Goal: Task Accomplishment & Management: Use online tool/utility

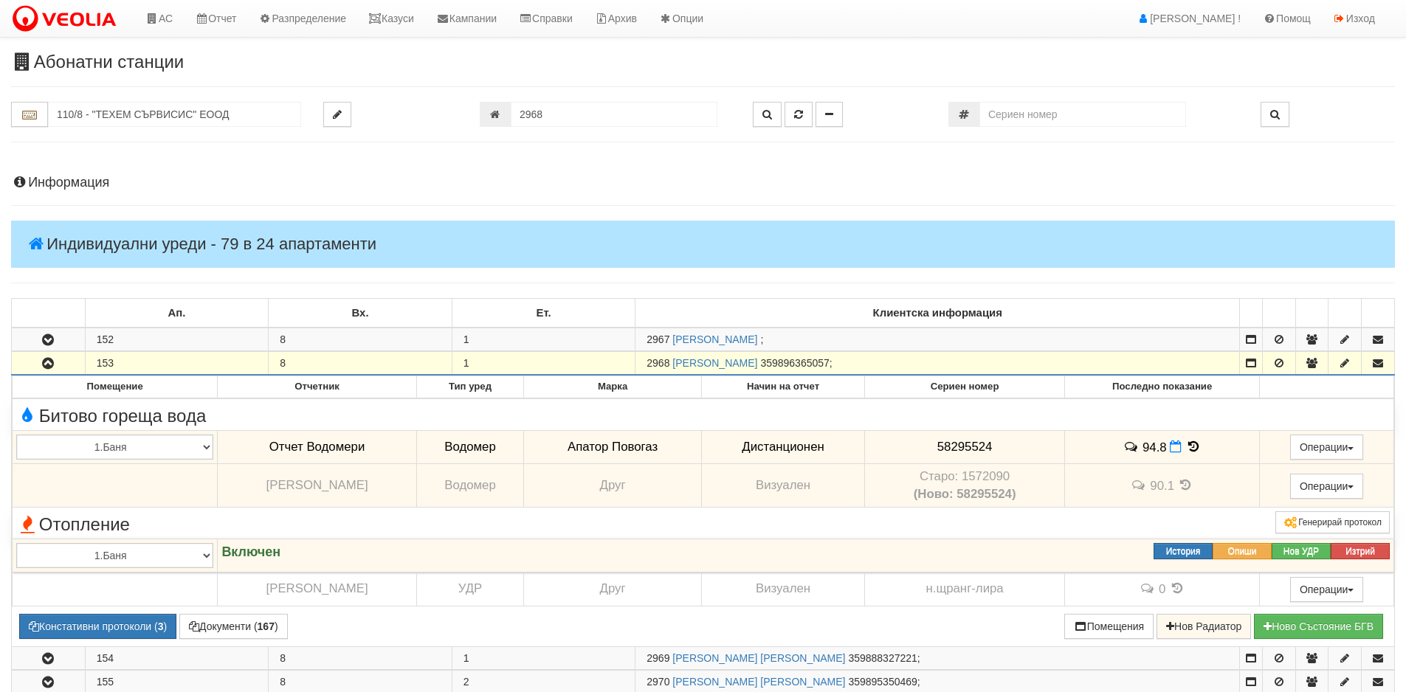
scroll to position [315, 0]
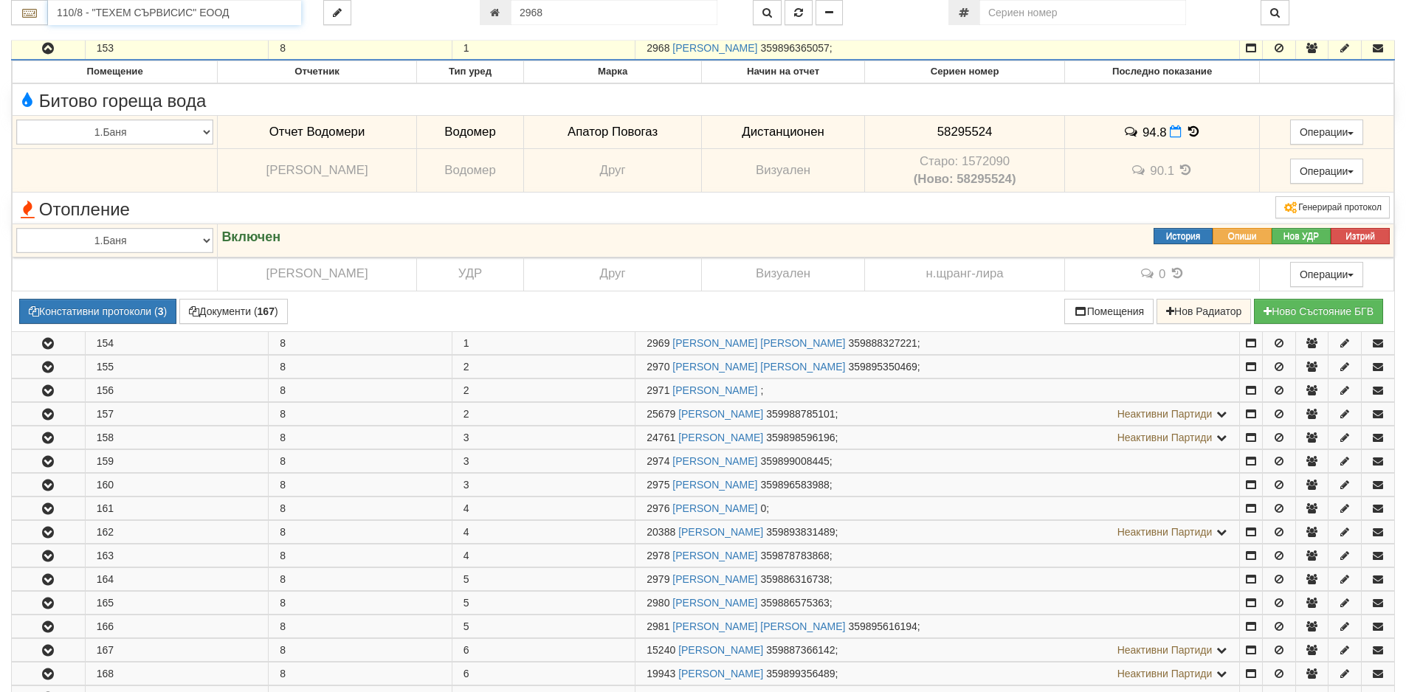
click at [201, 6] on input "110/8 - "ТЕХЕМ СЪРВИСИС" ЕООД" at bounding box center [174, 12] width 253 height 25
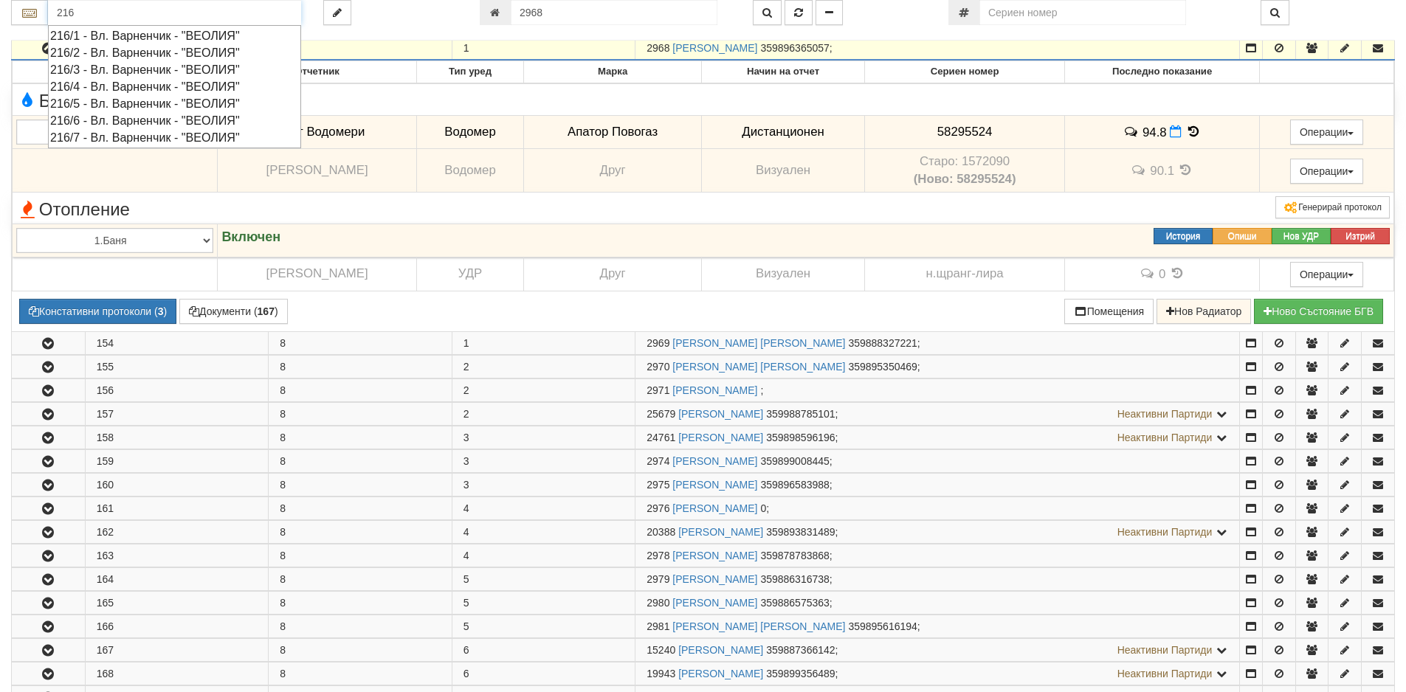
click at [97, 100] on div "216/5 - Вл. Варненчик - "ВЕОЛИЯ"" at bounding box center [174, 103] width 249 height 17
type input "216/5 - Вл. Варненчик - "ВЕОЛИЯ""
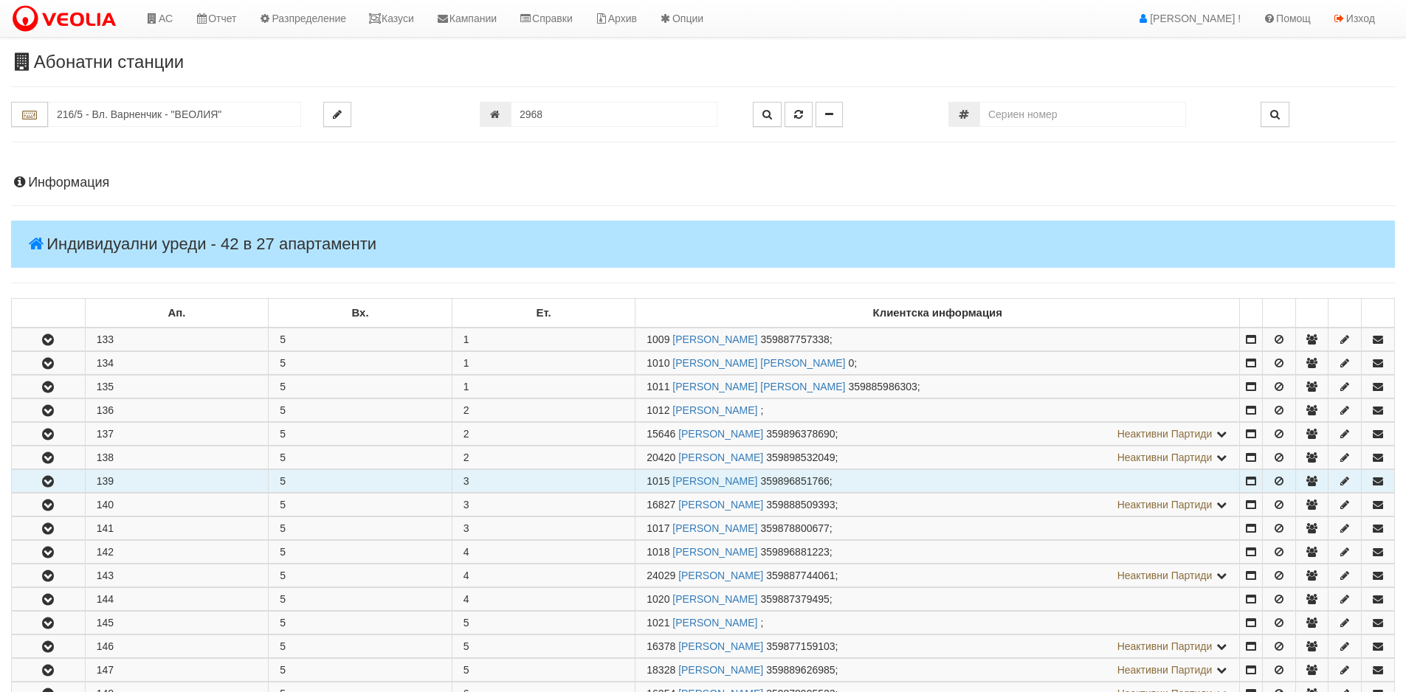
scroll to position [295, 0]
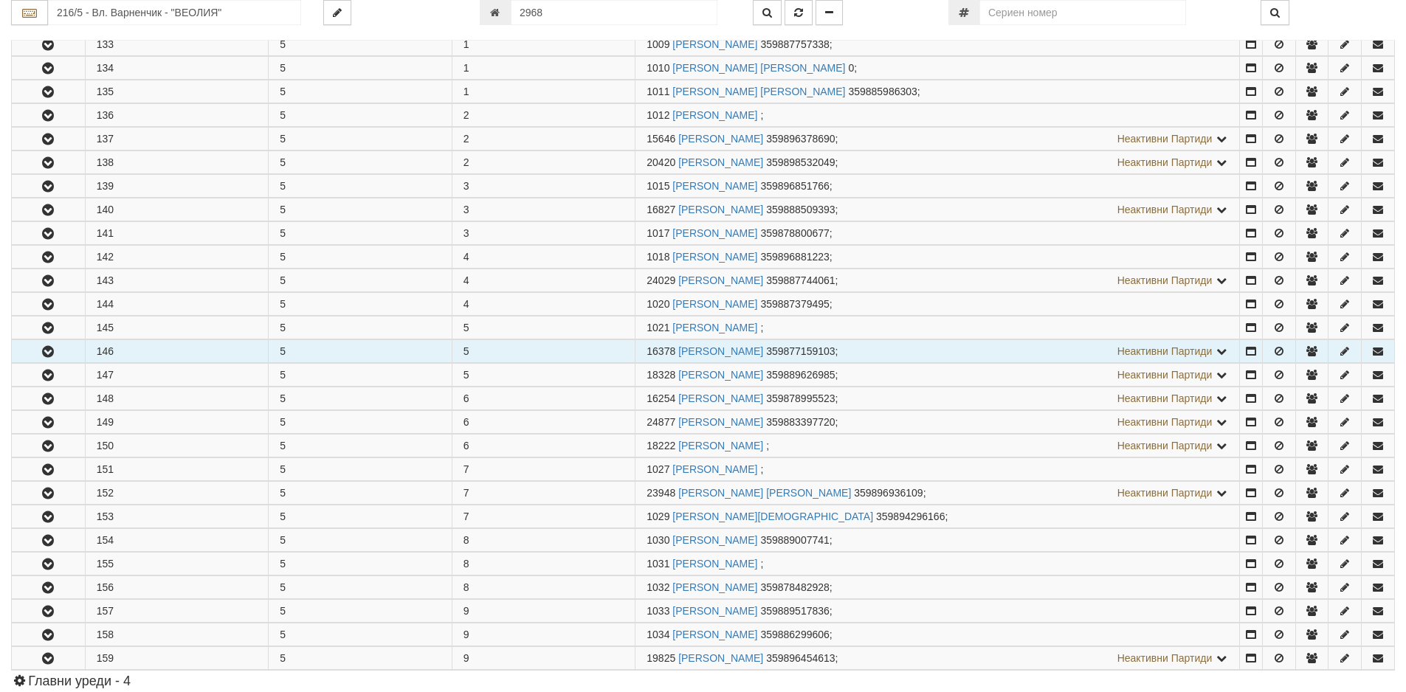
click at [45, 353] on icon "button" at bounding box center [48, 352] width 18 height 10
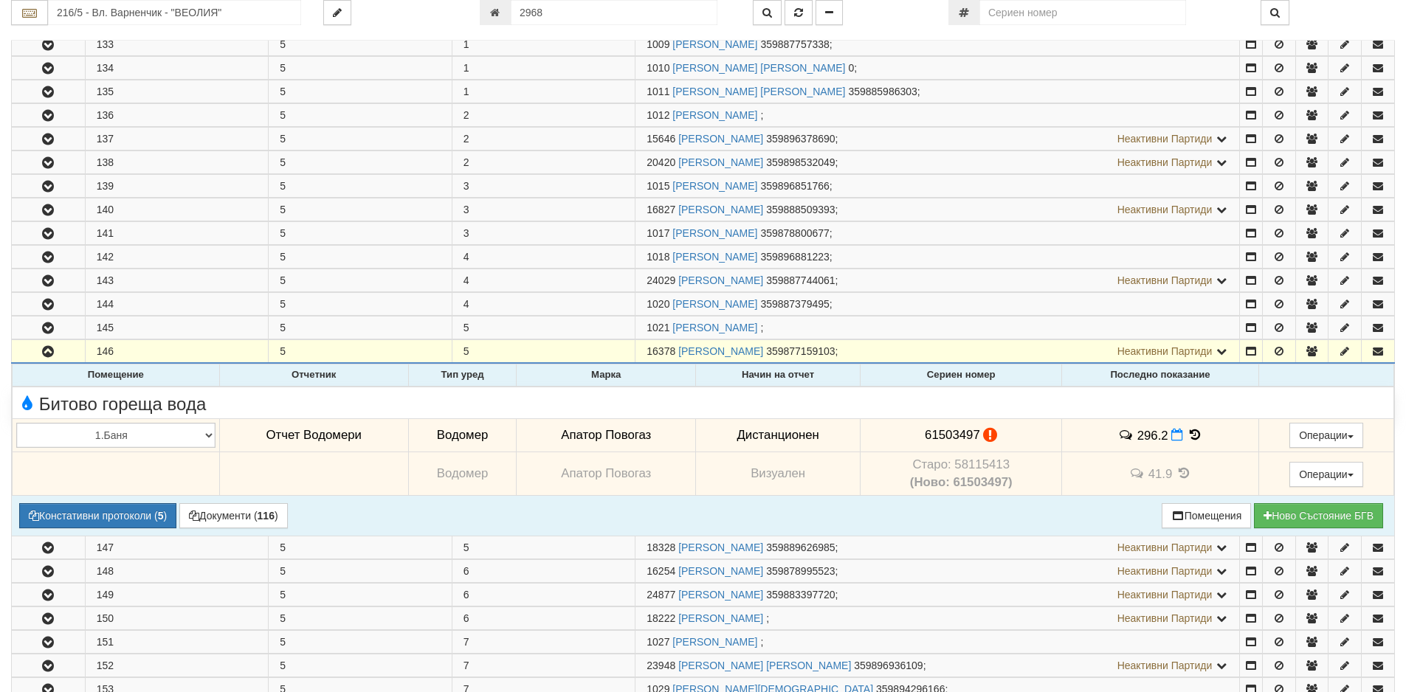
click at [1195, 434] on icon at bounding box center [1194, 435] width 16 height 13
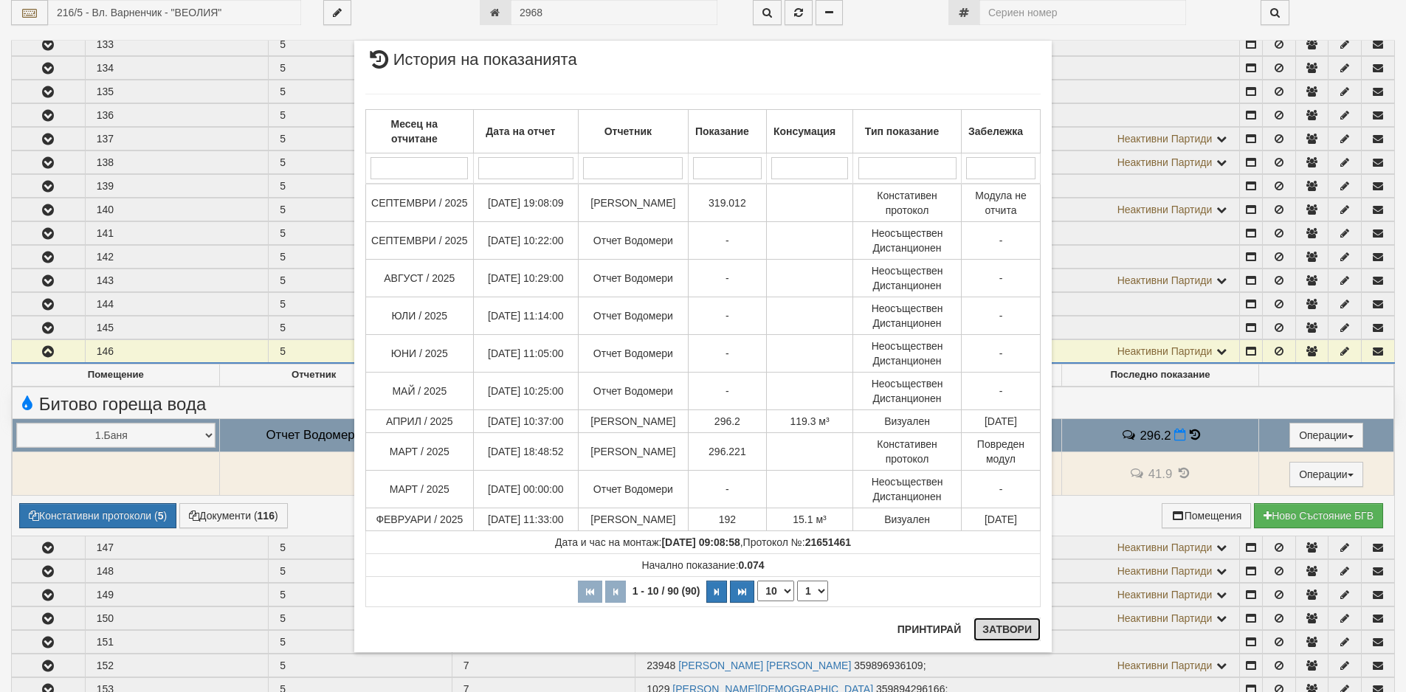
click at [1005, 626] on button "Затвори" at bounding box center [1006, 630] width 67 height 24
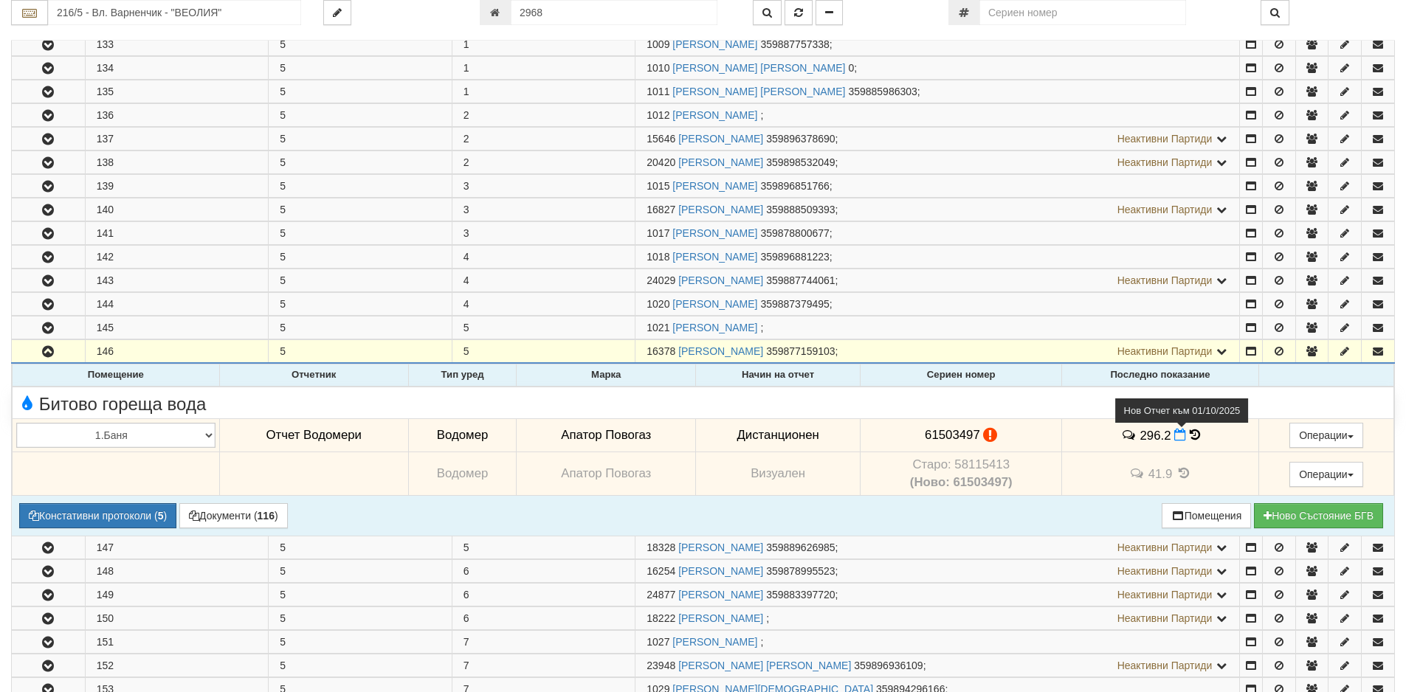
click at [1176, 438] on icon at bounding box center [1180, 435] width 12 height 13
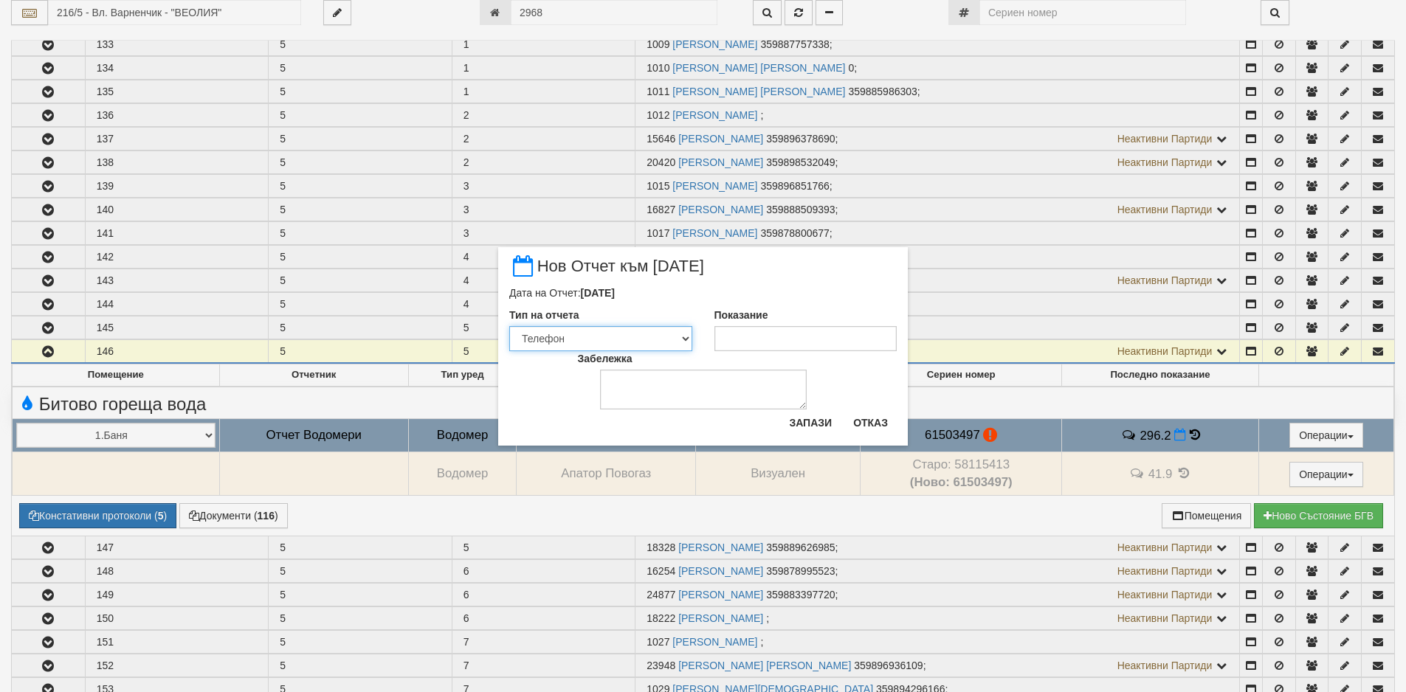
drag, startPoint x: 687, startPoint y: 341, endPoint x: 672, endPoint y: 350, distance: 17.2
click at [687, 341] on select "Визуален Телефон Бележка Неосигурен достъп Самоотчет Служебно Дистанционен" at bounding box center [600, 338] width 183 height 25
select select "89c75930-9bfd-e511-80be-8d5a1dced85a"
click at [509, 326] on select "Визуален Телефон Бележка Неосигурен достъп Самоотчет Служебно Дистанционен" at bounding box center [600, 338] width 183 height 25
click at [792, 342] on input "Показание" at bounding box center [805, 338] width 183 height 25
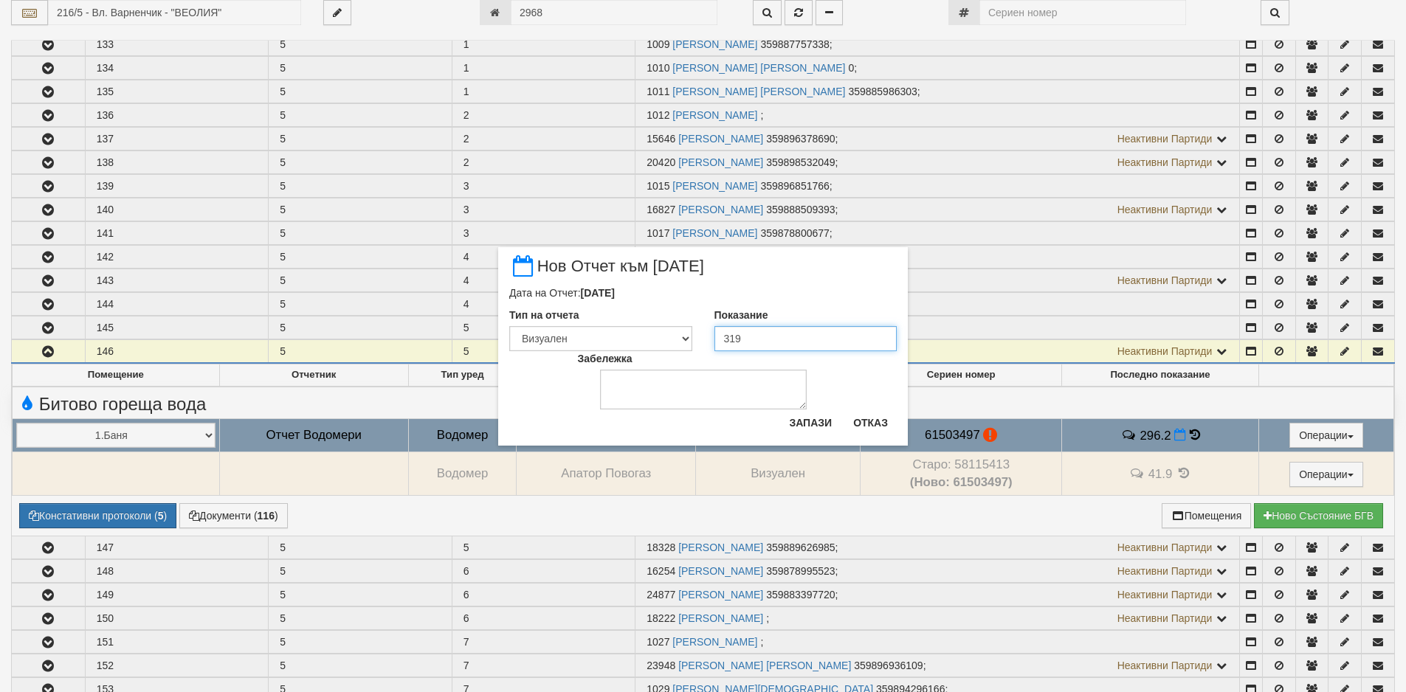
type input "319"
click at [660, 379] on textarea "Забележка" at bounding box center [703, 390] width 207 height 40
type textarea "[DATE]"
click at [806, 423] on button "Запази" at bounding box center [810, 423] width 61 height 24
